Goal: Information Seeking & Learning: Learn about a topic

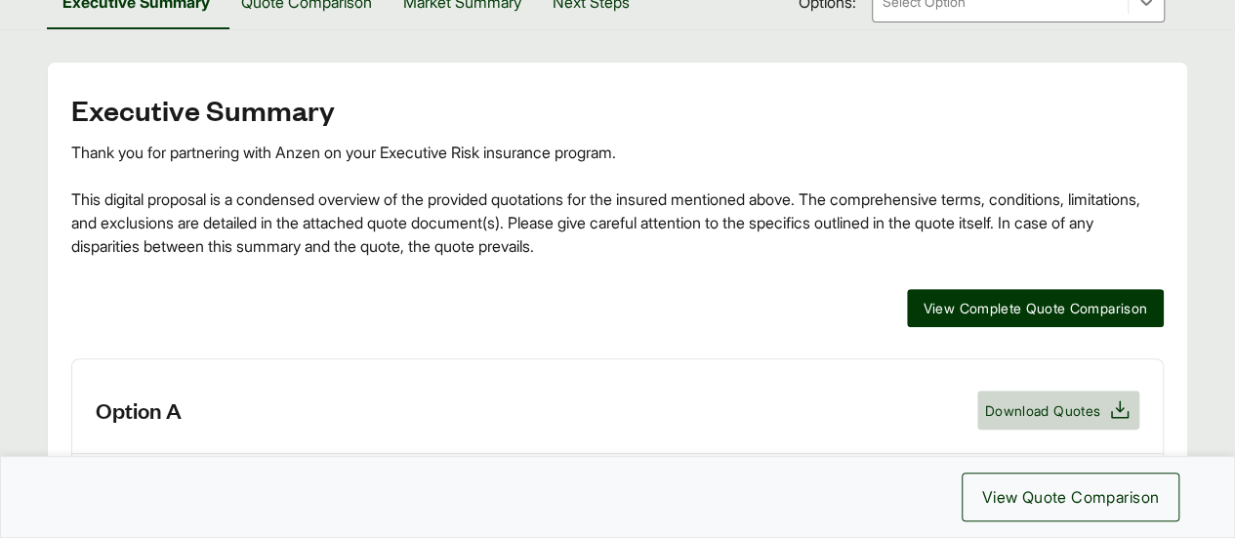
scroll to position [293, 0]
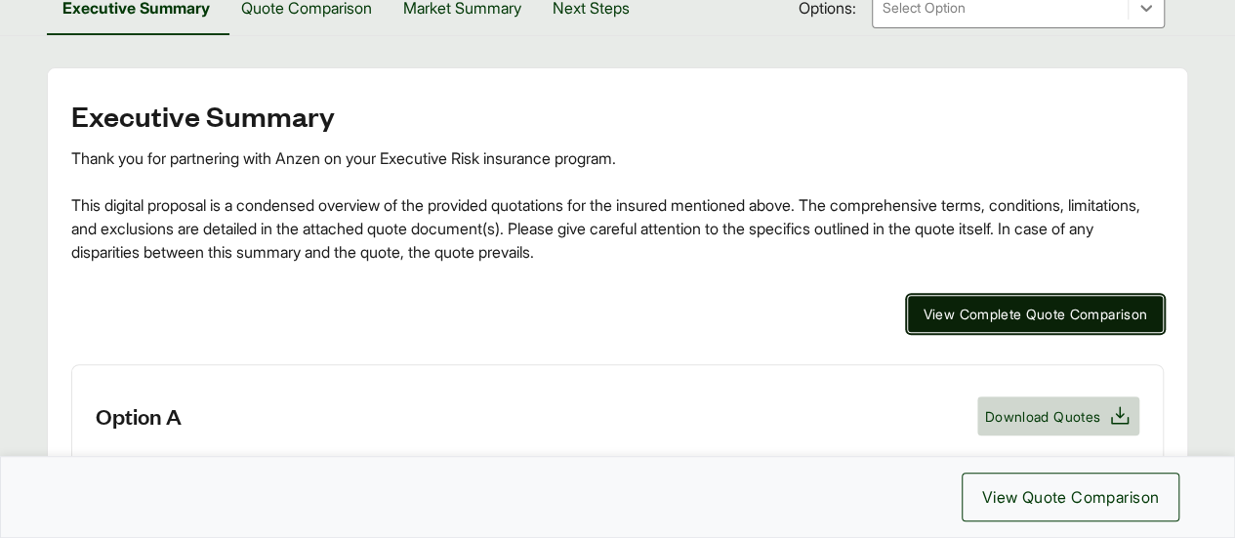
click at [949, 317] on span "View Complete Quote Comparison" at bounding box center [1036, 314] width 225 height 21
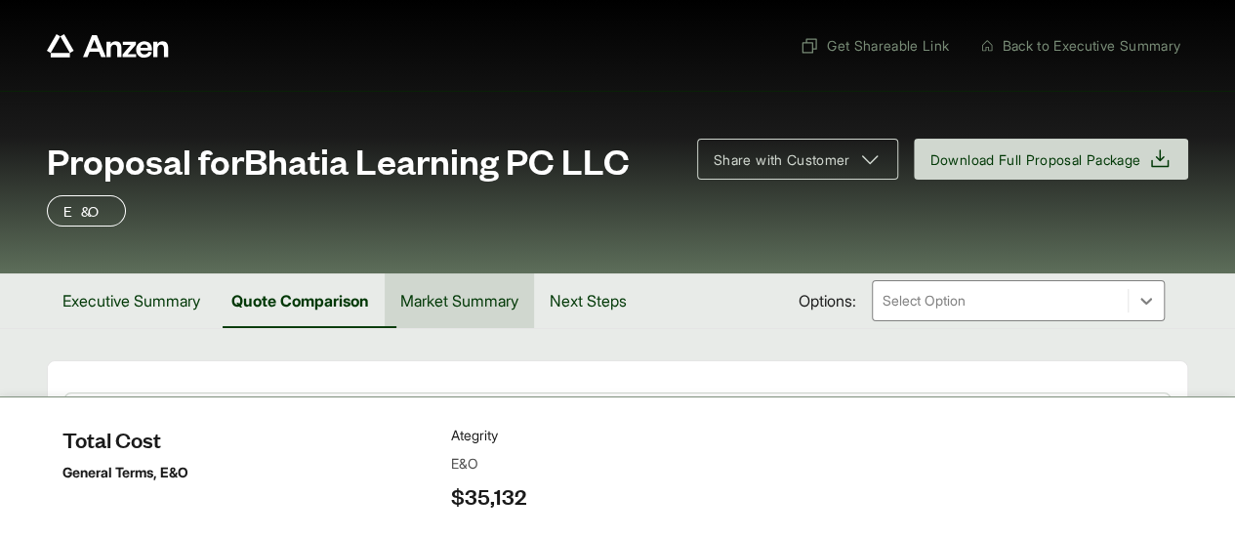
click at [509, 300] on button "Market Summary" at bounding box center [459, 300] width 149 height 55
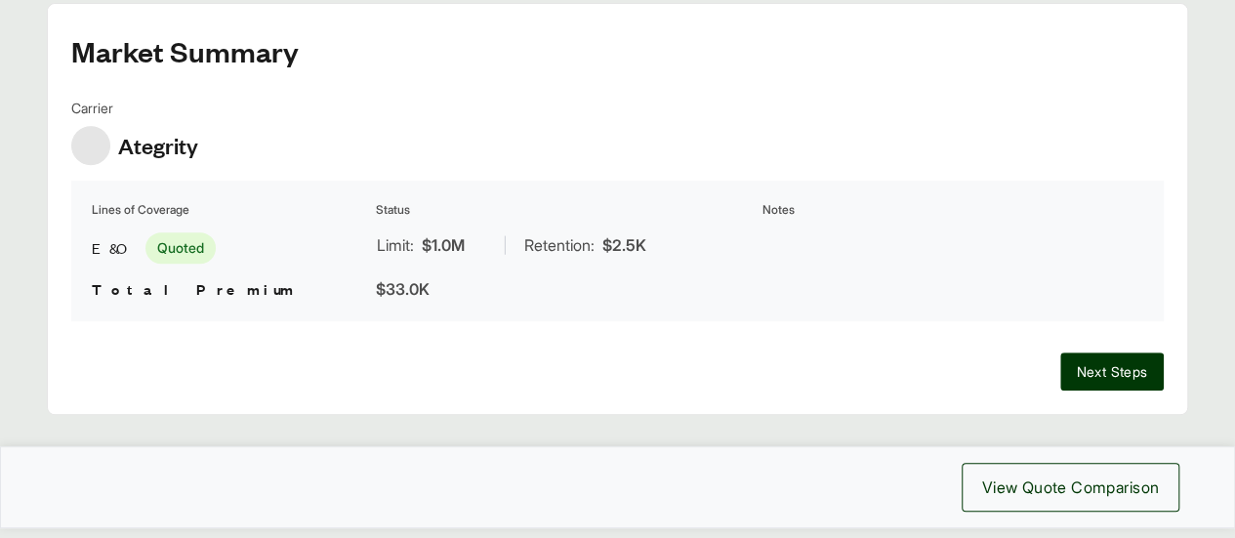
scroll to position [422, 0]
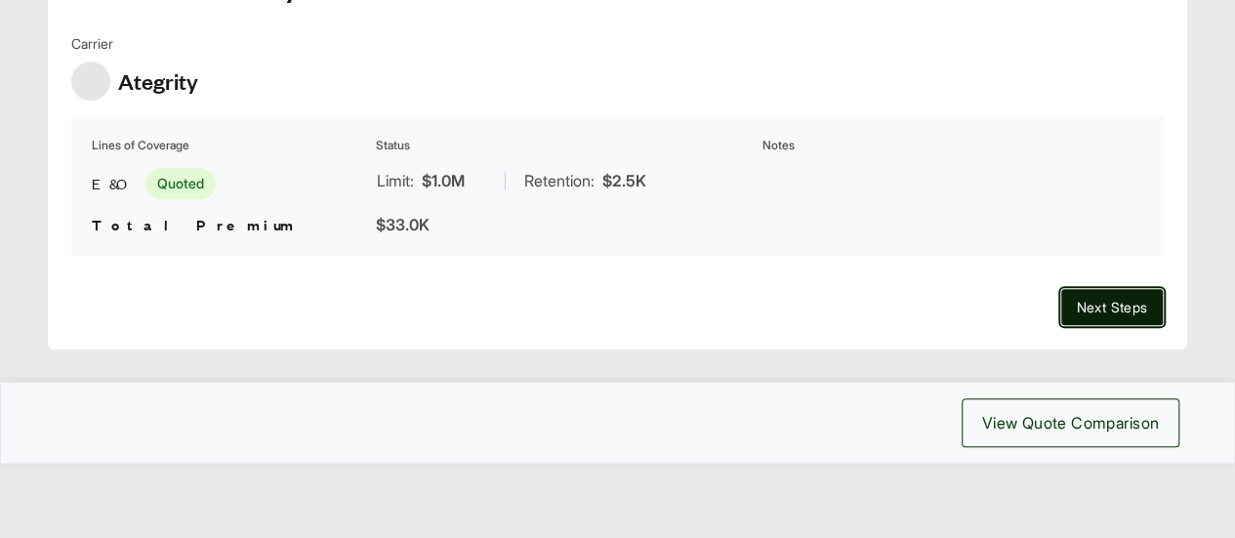
click at [1093, 315] on button "Next Steps" at bounding box center [1112, 307] width 104 height 38
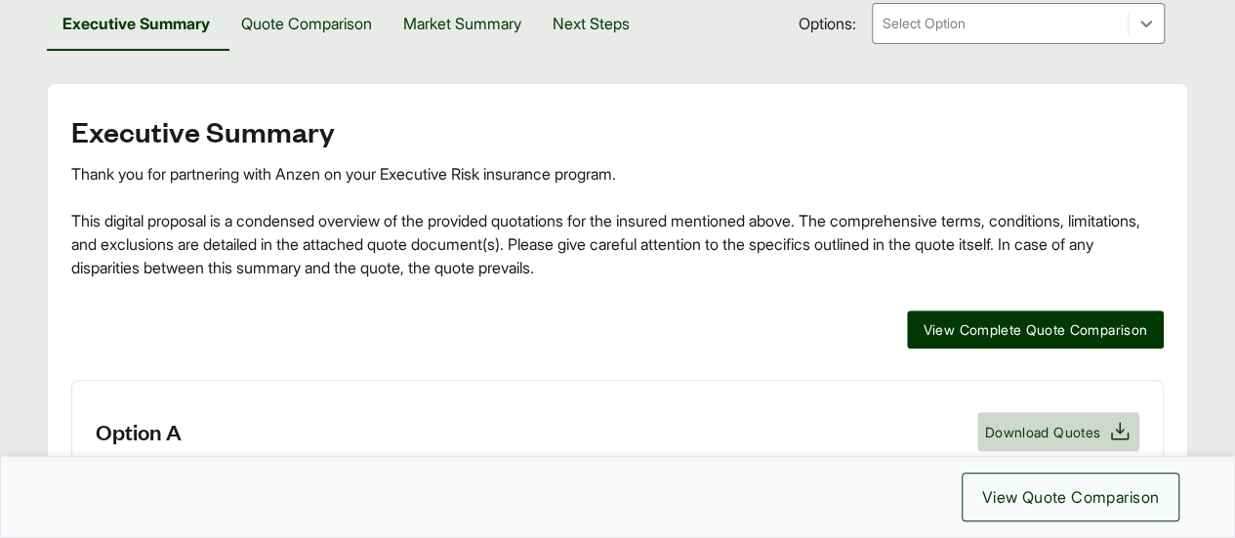
scroll to position [293, 0]
